Goal: Task Accomplishment & Management: Manage account settings

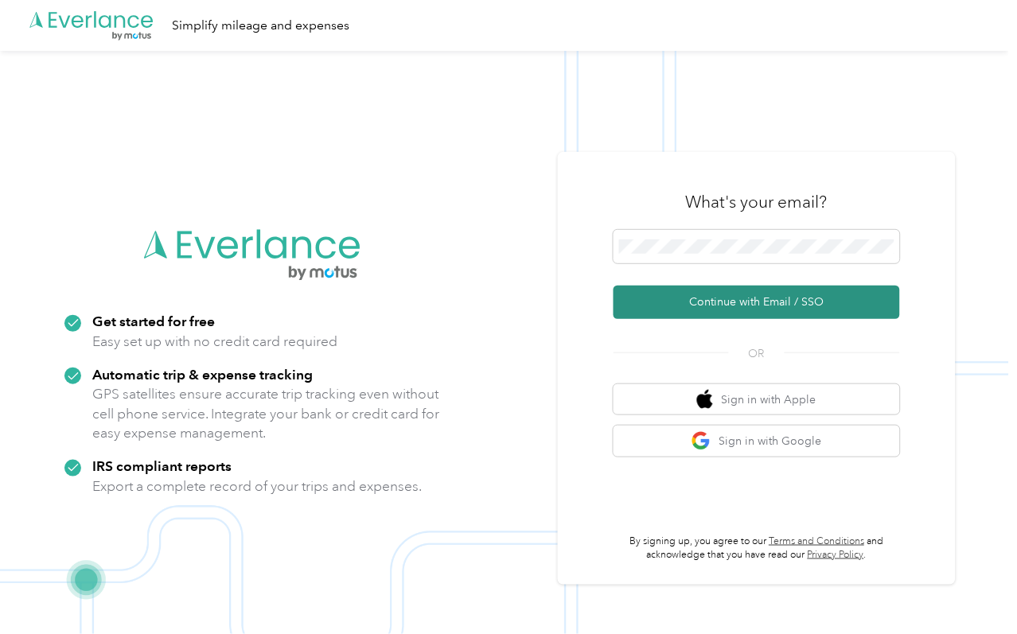
click at [686, 307] on button "Continue with Email / SSO" at bounding box center [756, 302] width 286 height 33
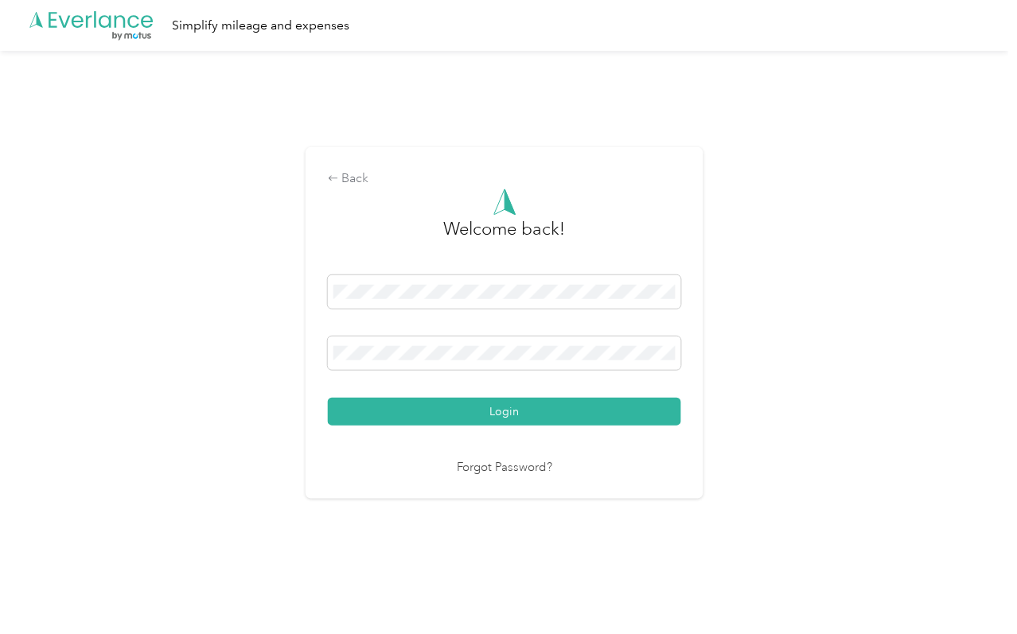
click at [494, 406] on button "Login" at bounding box center [504, 412] width 353 height 28
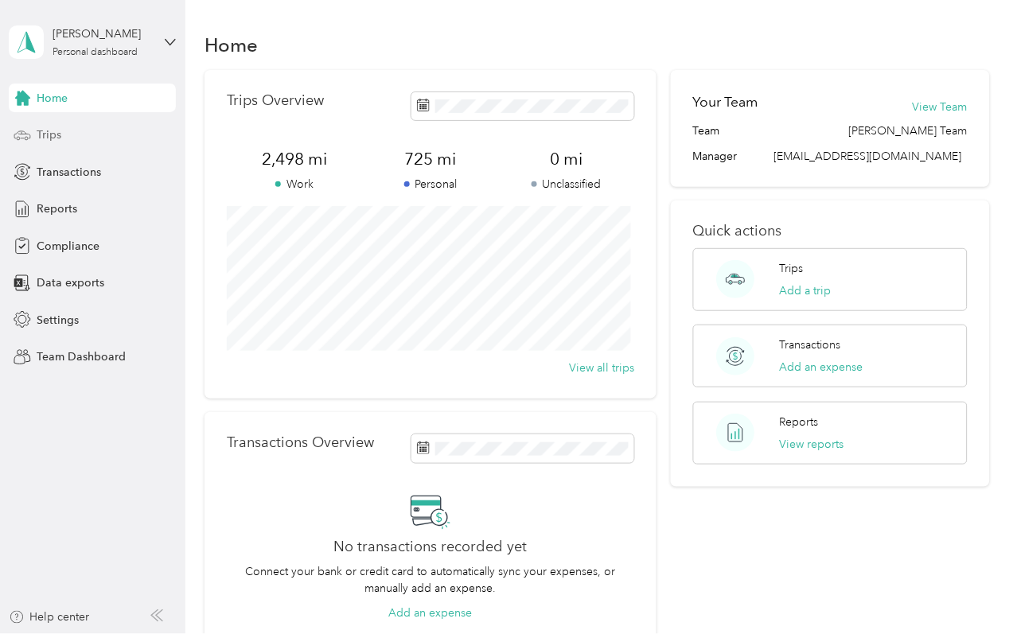
click at [50, 138] on span "Trips" at bounding box center [49, 134] width 25 height 17
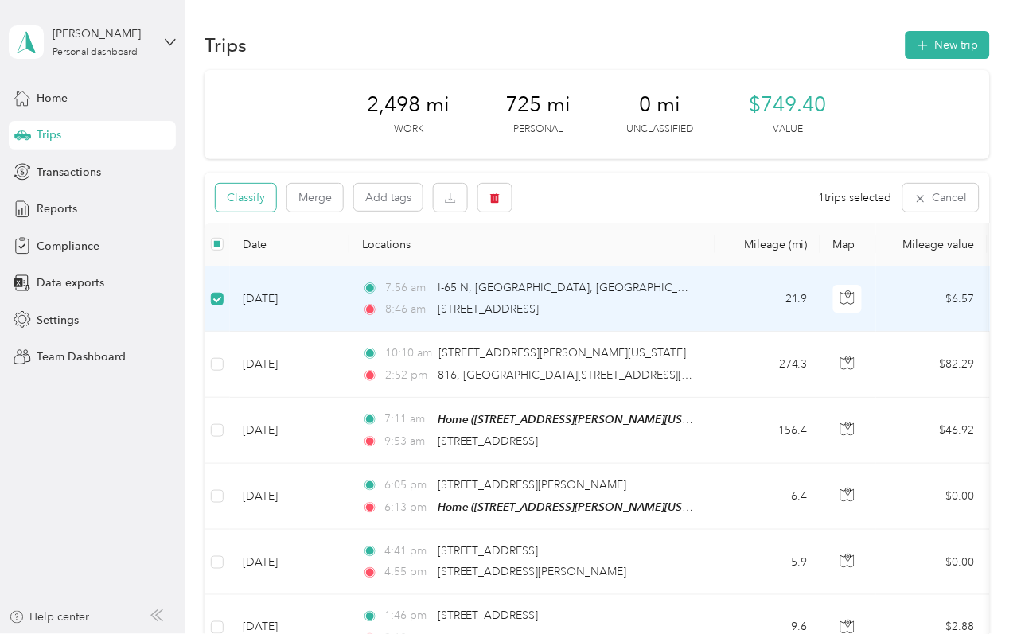
click at [256, 201] on button "Classify" at bounding box center [246, 198] width 60 height 28
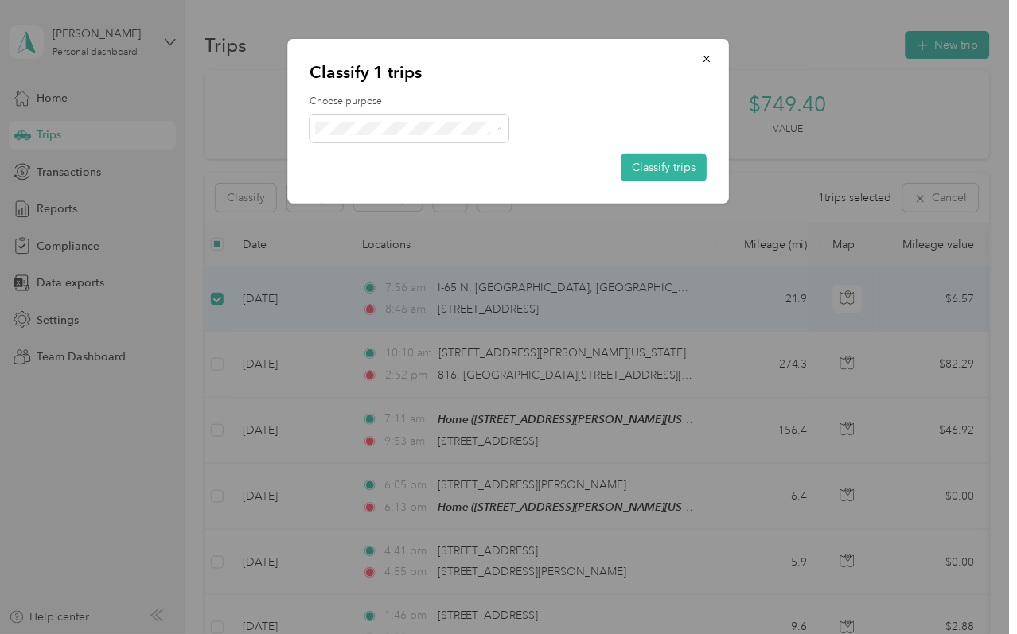
click at [376, 164] on li "Sales Call" at bounding box center [409, 157] width 199 height 28
click at [646, 164] on button "Classify trips" at bounding box center [664, 168] width 86 height 28
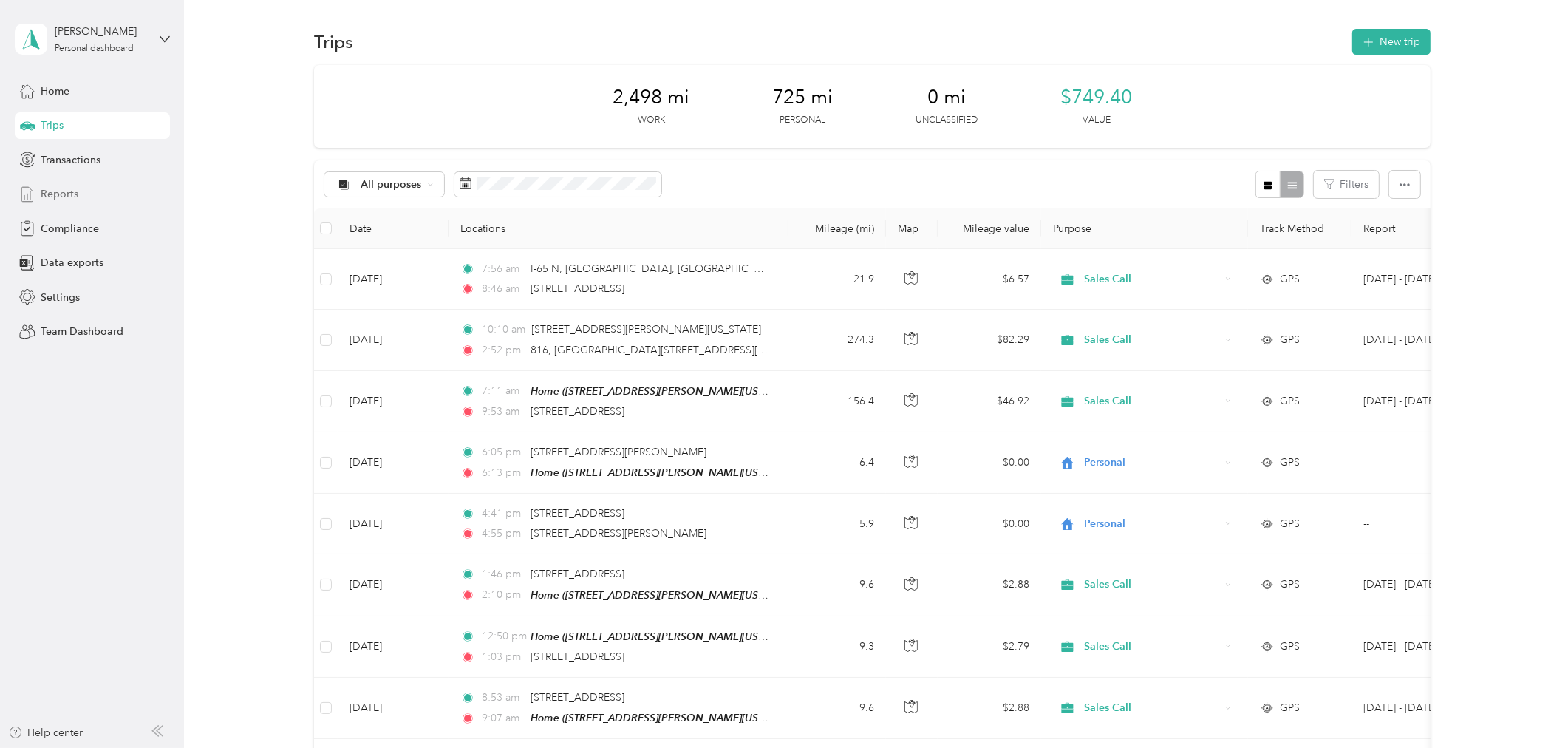
click at [61, 186] on span "Reports" at bounding box center [59, 193] width 38 height 16
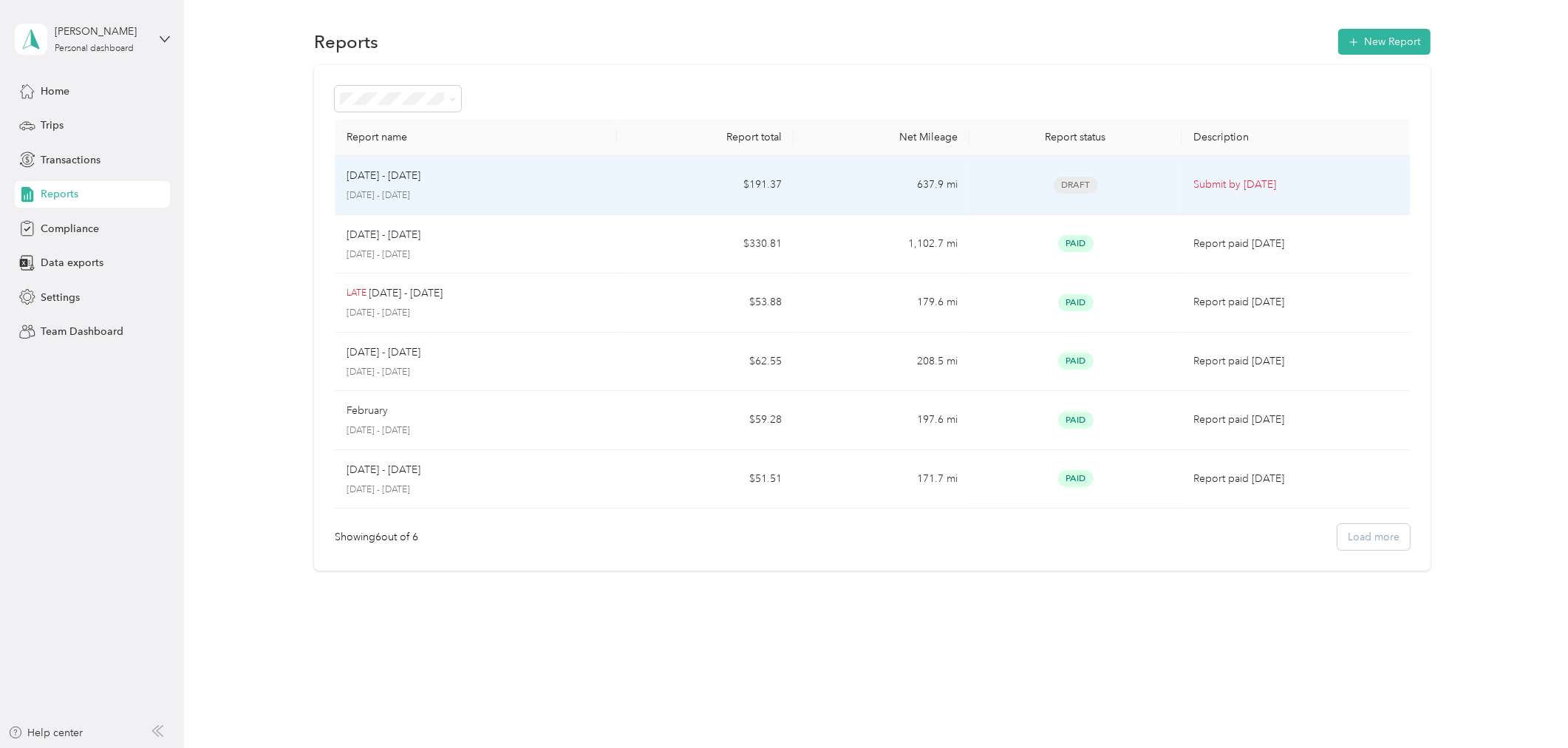
click at [450, 187] on div "[DATE] - [DATE] [DATE] - [DATE]" at bounding box center [476, 185] width 258 height 34
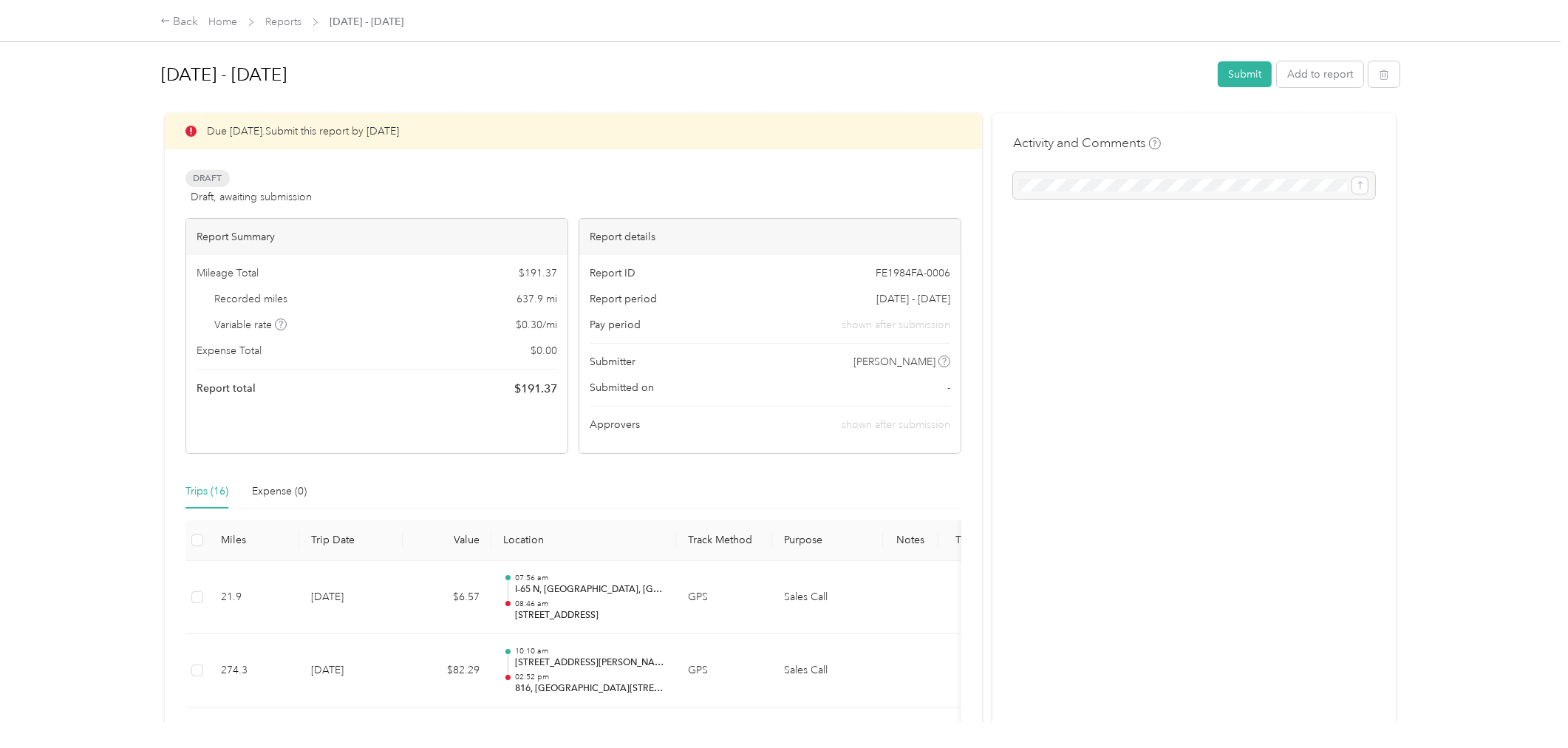
click at [944, 88] on div "[DATE] - [DATE] Submit Add to report" at bounding box center [779, 77] width 1238 height 44
click at [944, 80] on button "Submit" at bounding box center [1245, 74] width 54 height 26
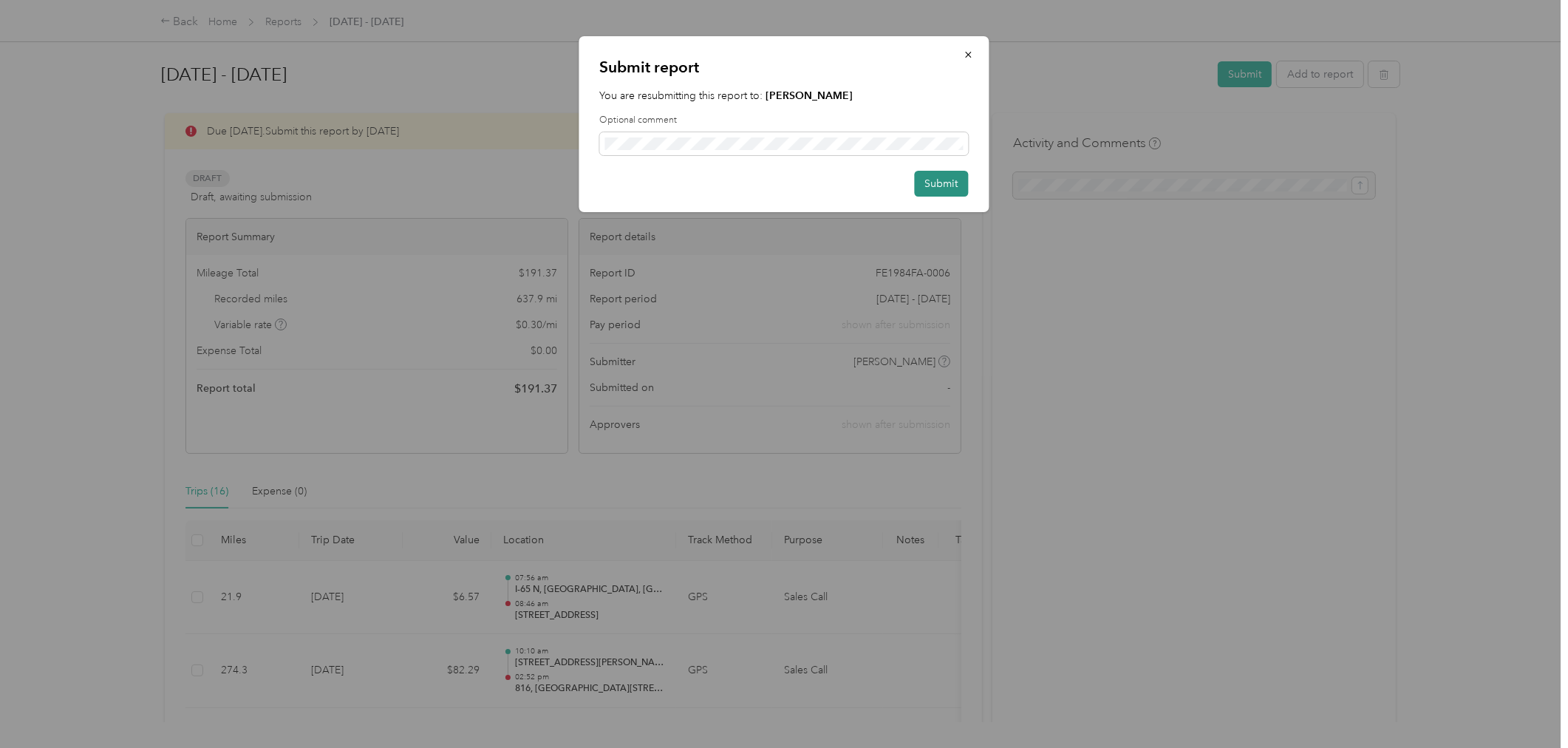
click at [944, 181] on button "Submit" at bounding box center [942, 184] width 54 height 26
